Goal: Check status: Check status

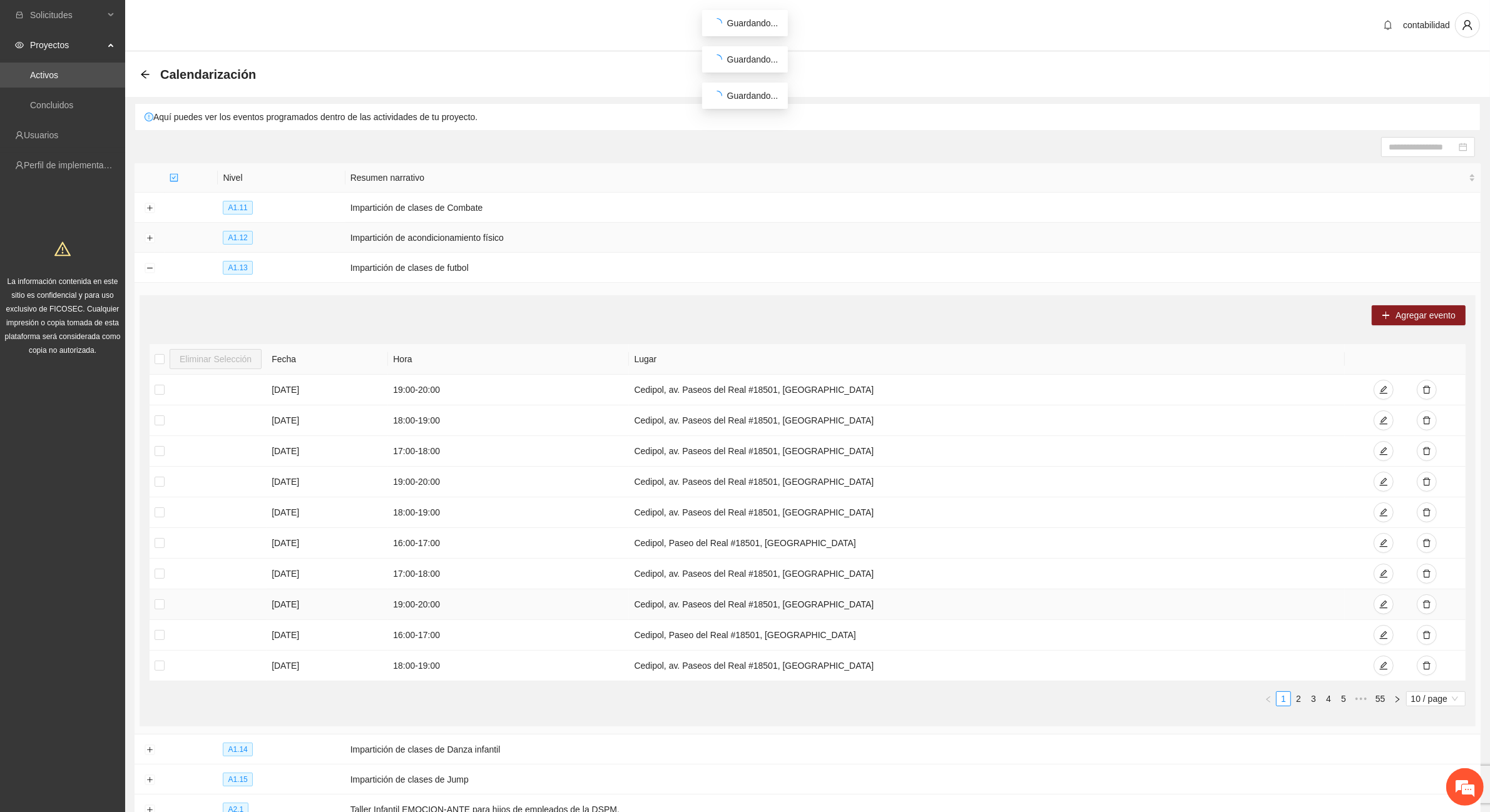
scroll to position [638, 0]
click at [1472, 788] on em at bounding box center [1465, 787] width 34 height 34
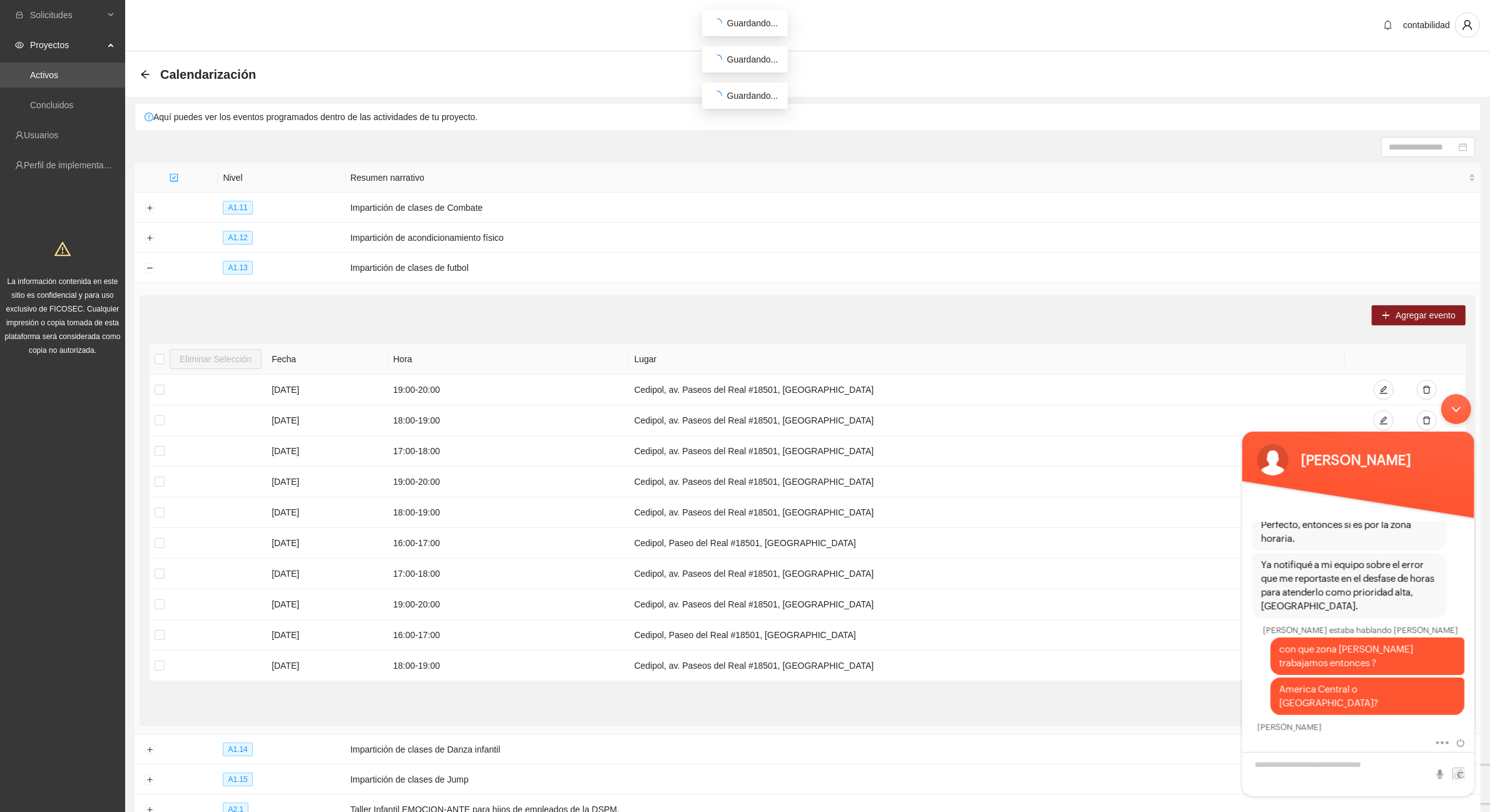
click at [75, 46] on span "Proyectos" at bounding box center [67, 45] width 74 height 25
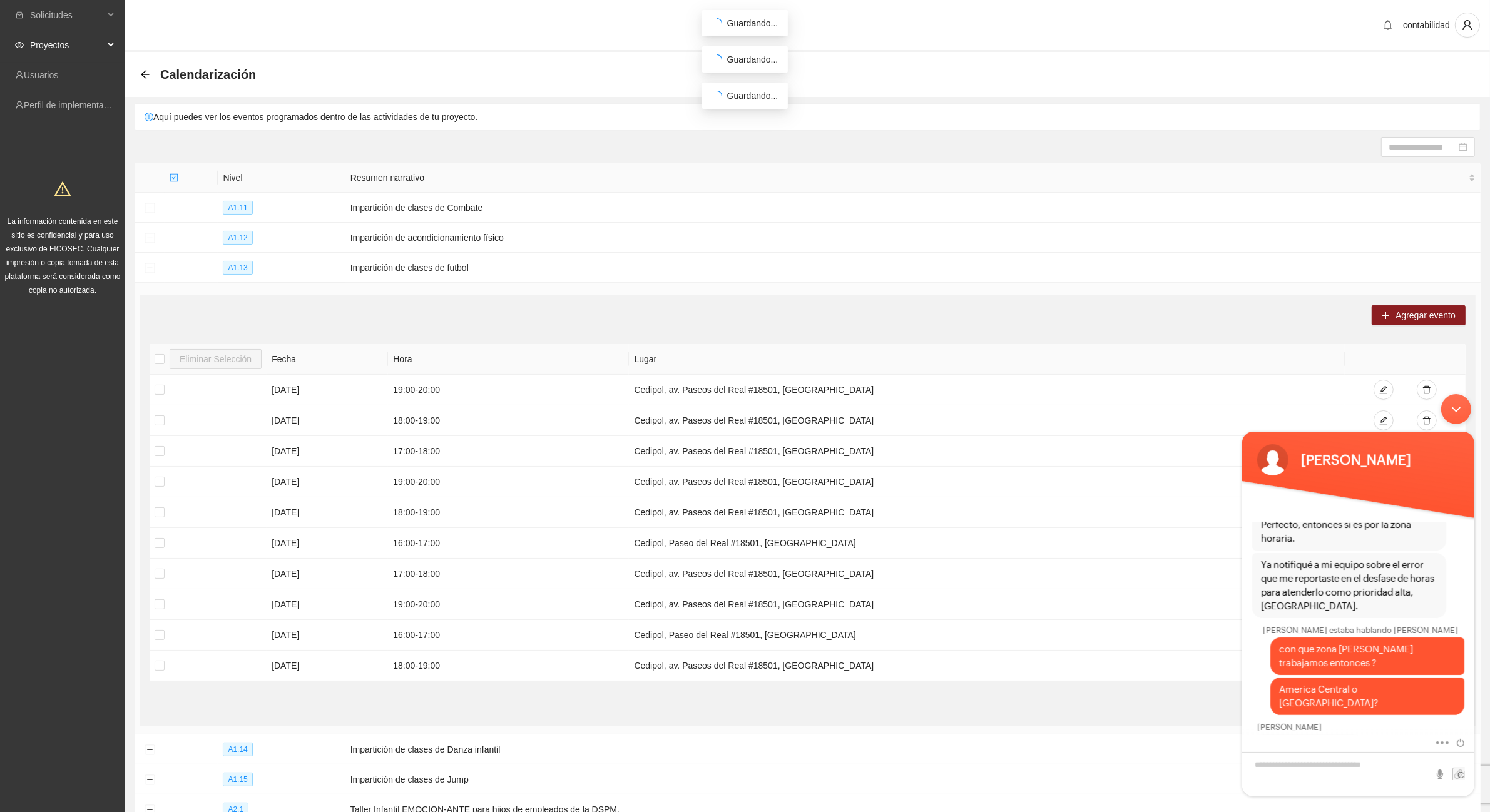
click at [49, 52] on span "Proyectos" at bounding box center [67, 45] width 74 height 25
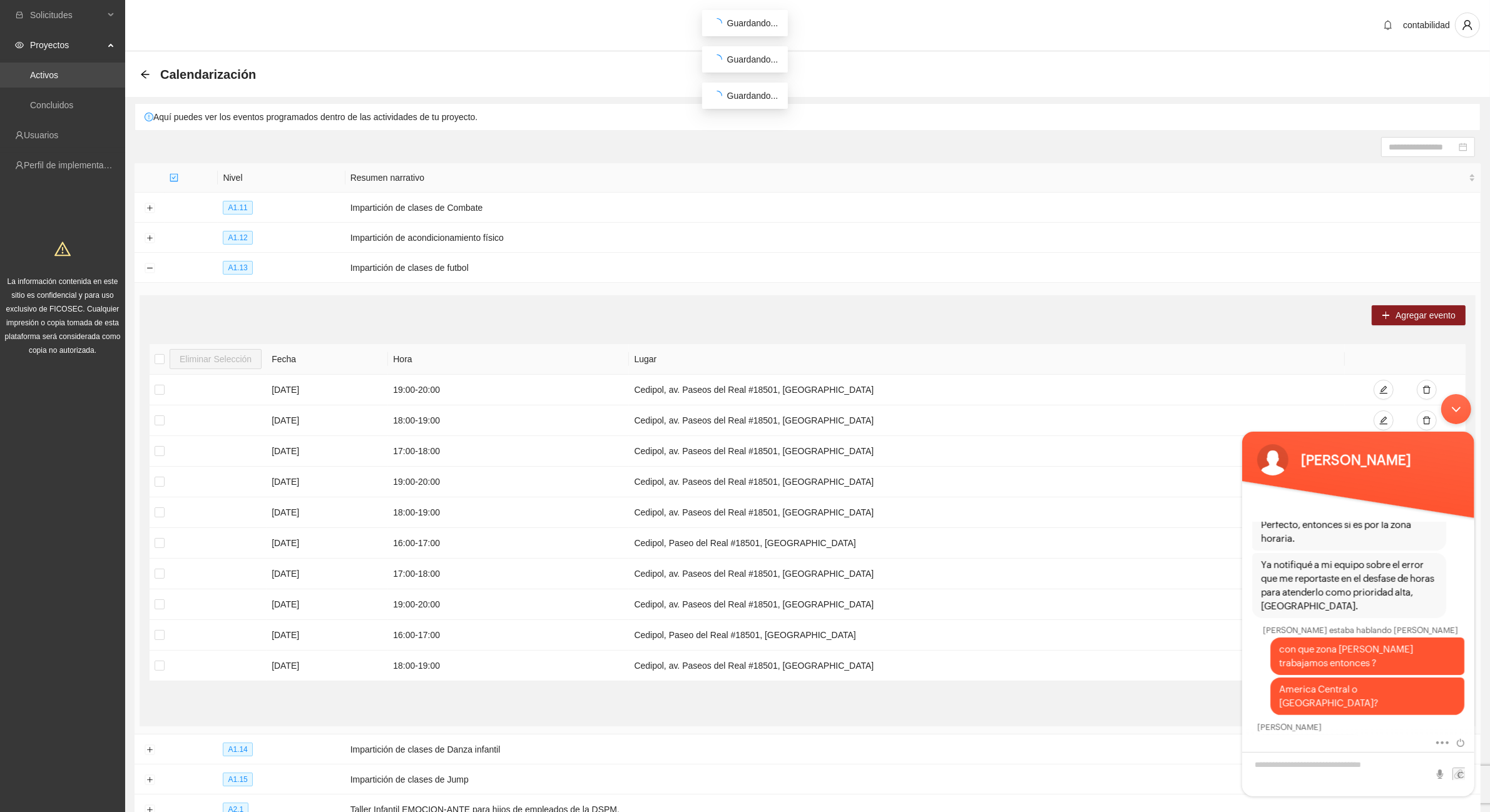
click at [56, 80] on link "Activos" at bounding box center [44, 75] width 28 height 10
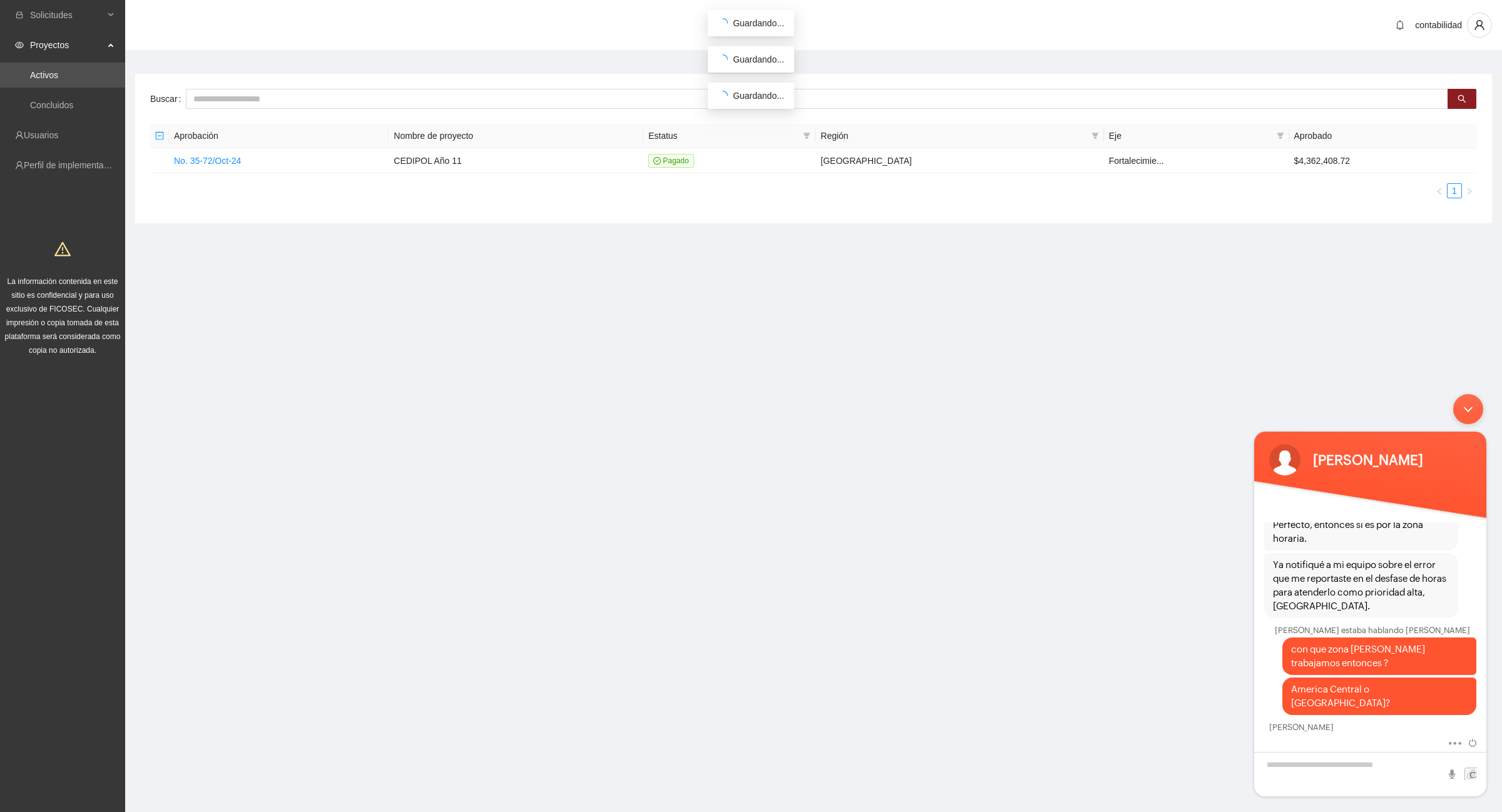
click at [51, 73] on link "Activos" at bounding box center [44, 75] width 28 height 10
click at [226, 158] on link "No. 35-72/Oct-24" at bounding box center [207, 161] width 67 height 10
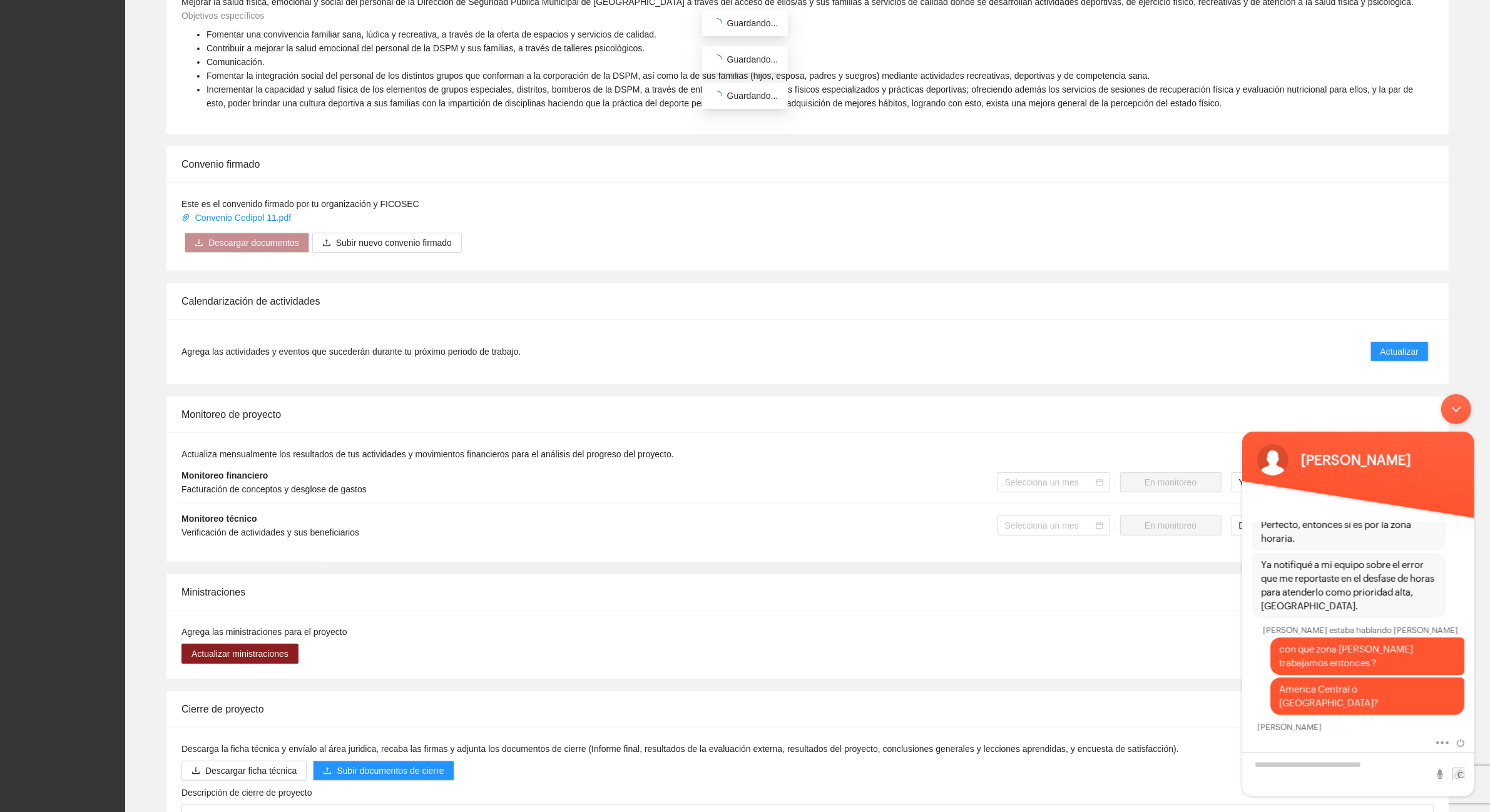
scroll to position [649, 0]
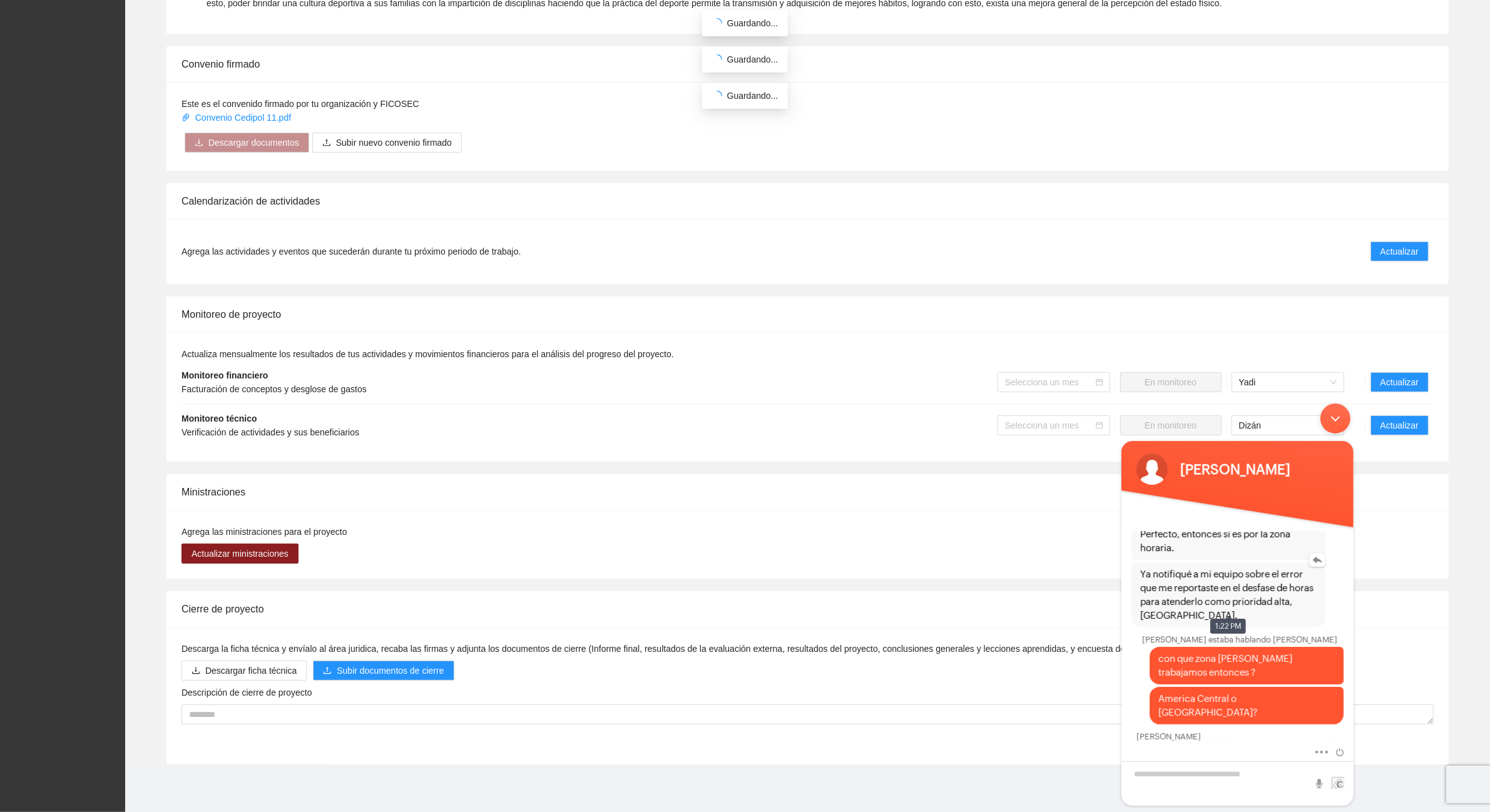
drag, startPoint x: 1323, startPoint y: 457, endPoint x: 1136, endPoint y: 570, distance: 218.5
click at [1136, 570] on section "[PERSON_NAME] perdon estaba hablando conb [PERSON_NAME] hola [PERSON_NAME] ¿Cuá…" at bounding box center [1236, 623] width 232 height 365
click at [1405, 424] on span "Actualizar" at bounding box center [1399, 425] width 38 height 14
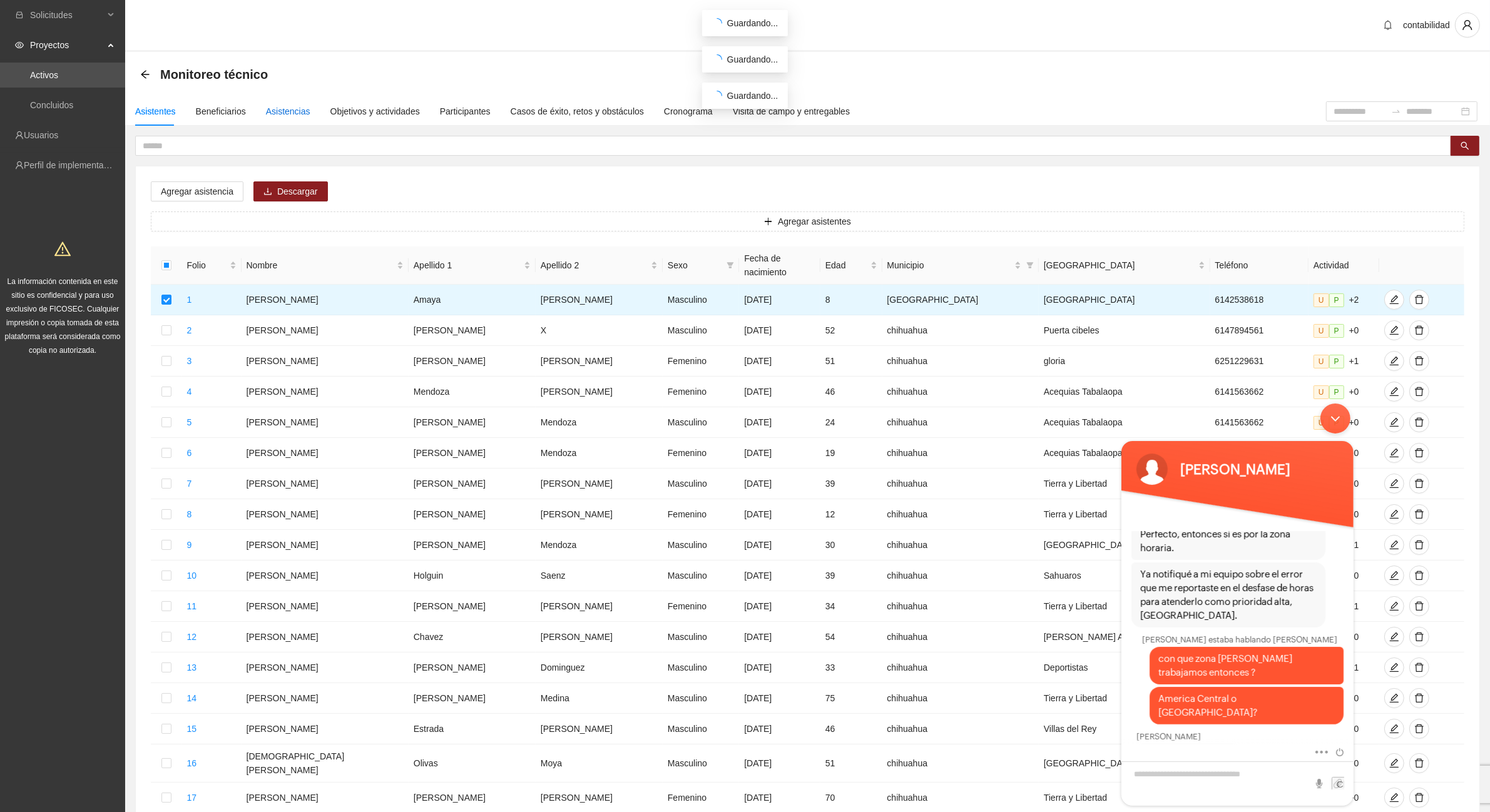
click at [276, 112] on div "Asistencias" at bounding box center [288, 111] width 44 height 14
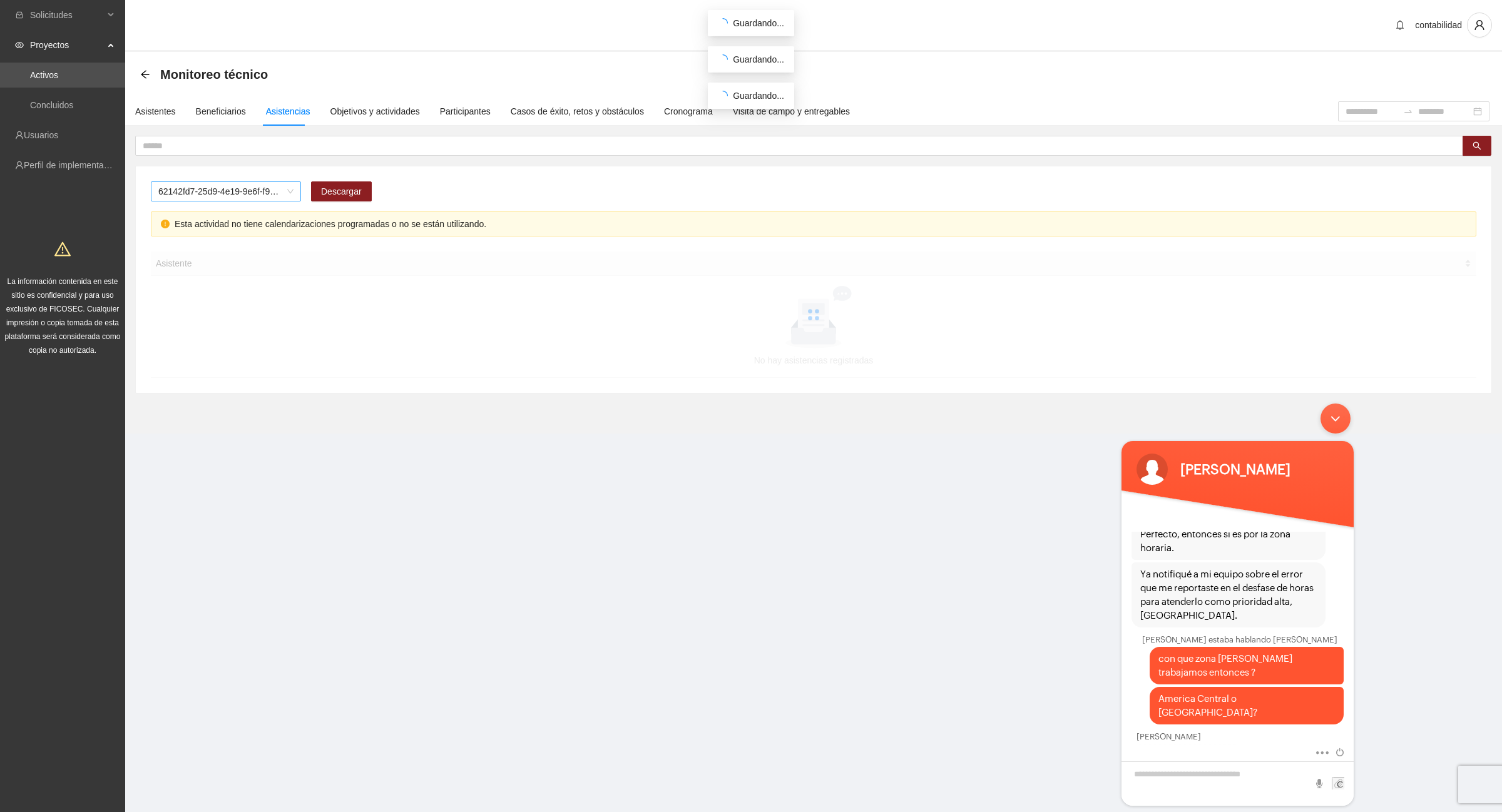
click at [292, 193] on span "62142fd7-25d9-4e19-9e6f-f9b4b344a455" at bounding box center [226, 192] width 135 height 18
